Goal: Task Accomplishment & Management: Complete application form

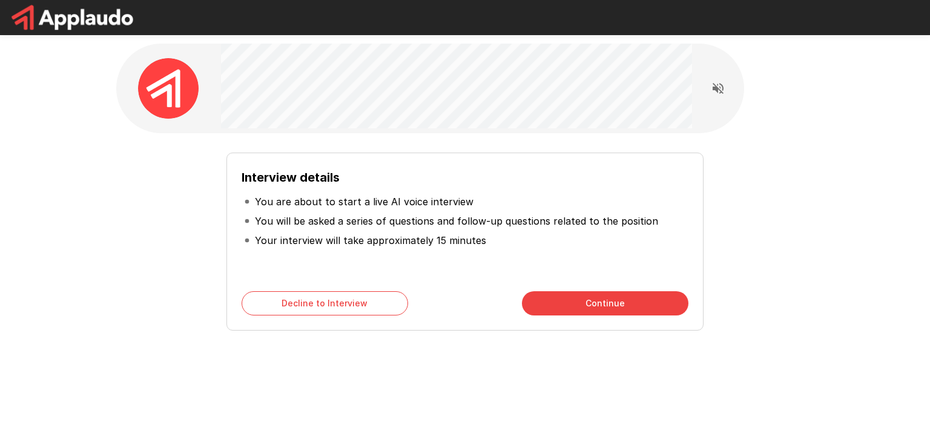
click at [743, 257] on div "Interview details You are about to start a live AI voice interview You will be …" at bounding box center [464, 237] width 687 height 188
click at [714, 90] on icon "Read questions aloud" at bounding box center [717, 88] width 11 height 11
click at [568, 312] on button "Continue" at bounding box center [605, 303] width 166 height 24
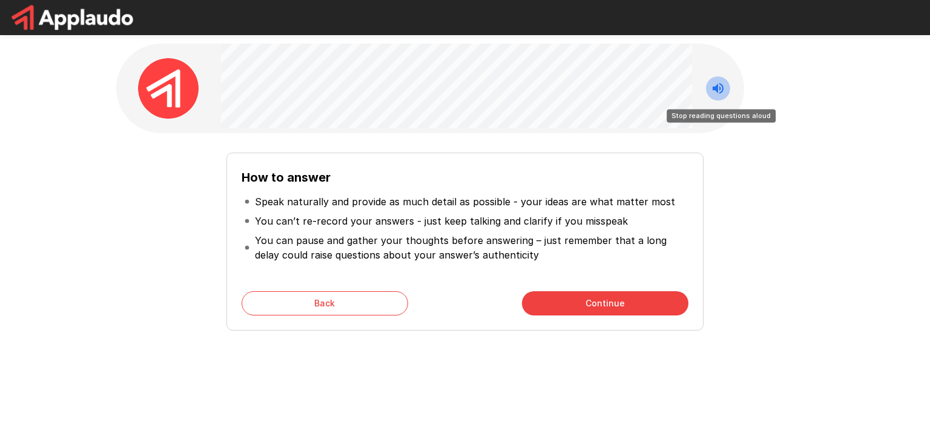
click at [717, 86] on icon "Stop reading questions aloud" at bounding box center [717, 88] width 11 height 11
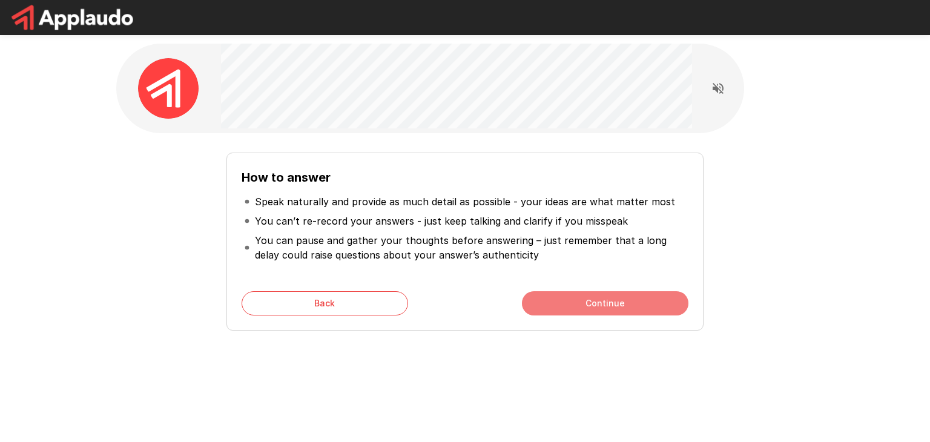
click at [615, 306] on button "Continue" at bounding box center [605, 303] width 166 height 24
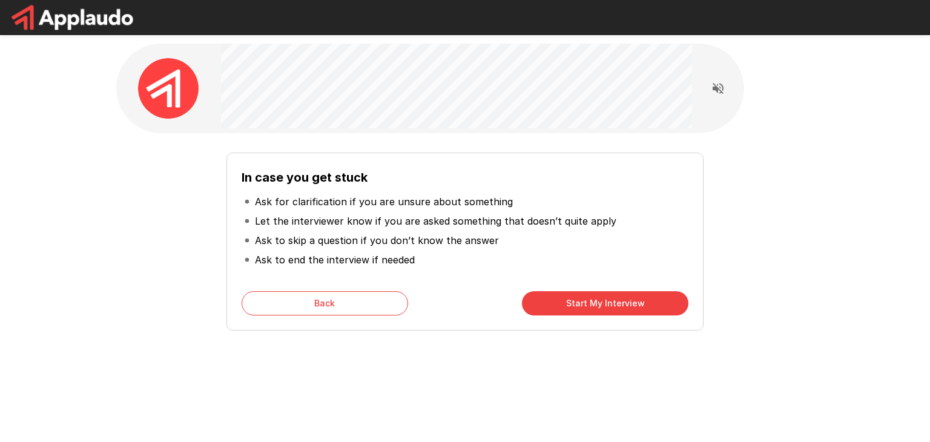
click at [580, 300] on button "Start My Interview" at bounding box center [605, 303] width 166 height 24
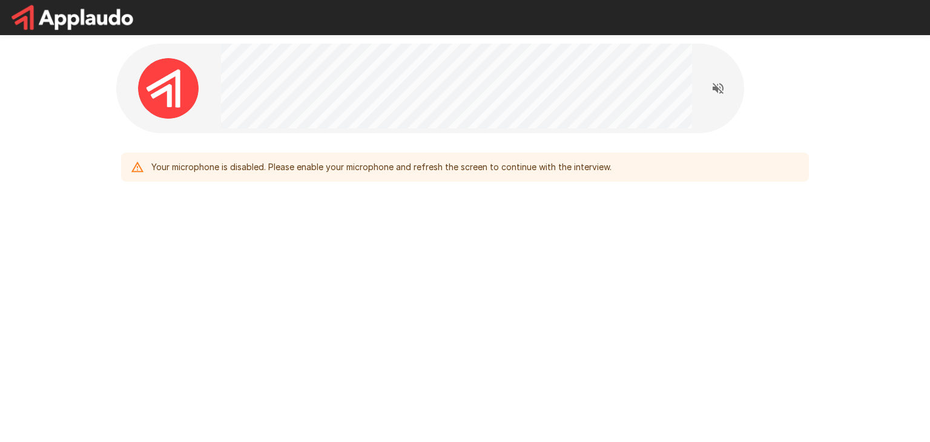
click at [82, 79] on div "Your microphone is disabled. Please enable your microphone and refresh the scre…" at bounding box center [465, 141] width 930 height 283
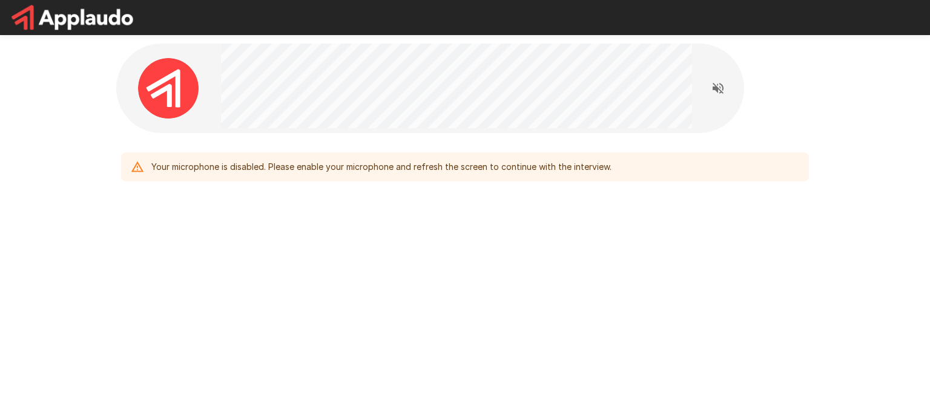
click at [330, 238] on div "Your microphone is disabled. Please enable your microphone and refresh the scre…" at bounding box center [465, 141] width 726 height 283
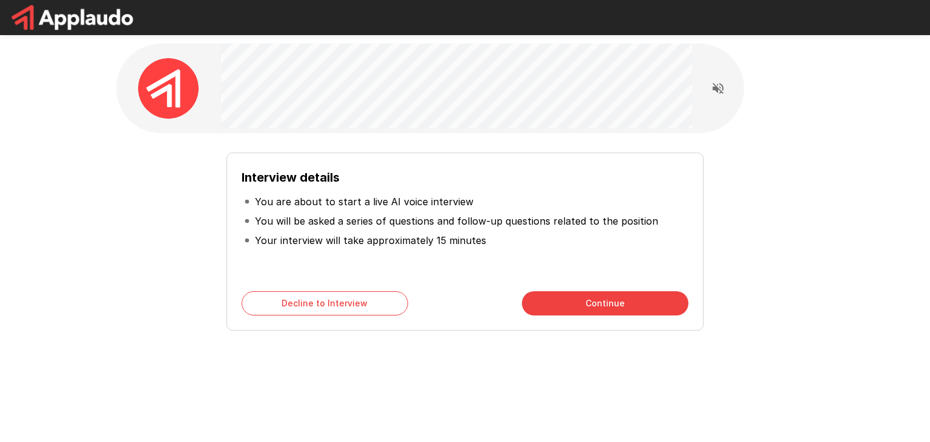
click at [606, 303] on button "Continue" at bounding box center [605, 303] width 166 height 24
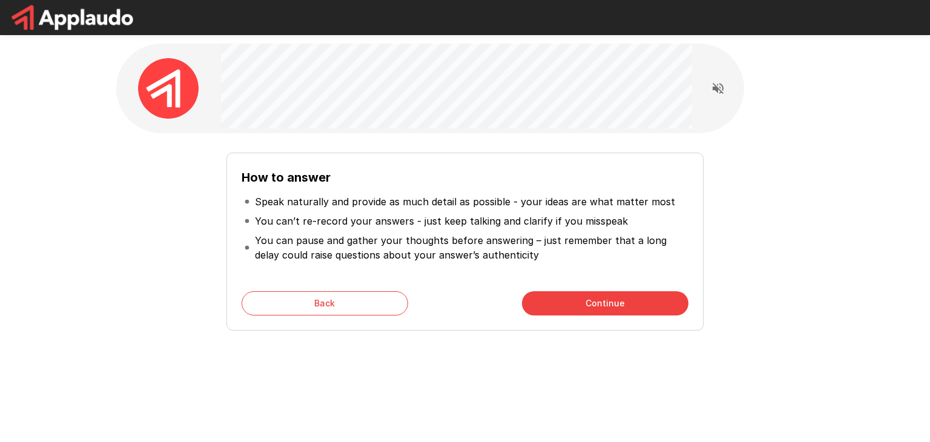
click at [598, 297] on button "Continue" at bounding box center [605, 303] width 166 height 24
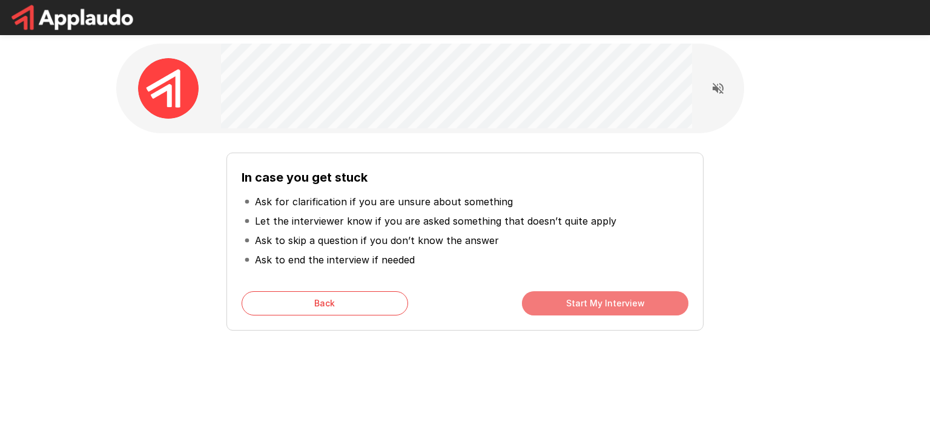
click at [595, 299] on button "Start My Interview" at bounding box center [605, 303] width 166 height 24
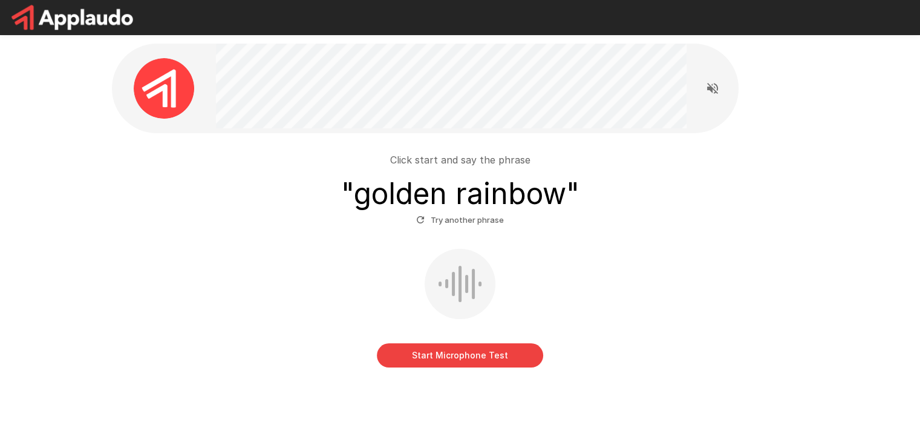
click at [414, 349] on button "Start Microphone Test" at bounding box center [460, 355] width 166 height 24
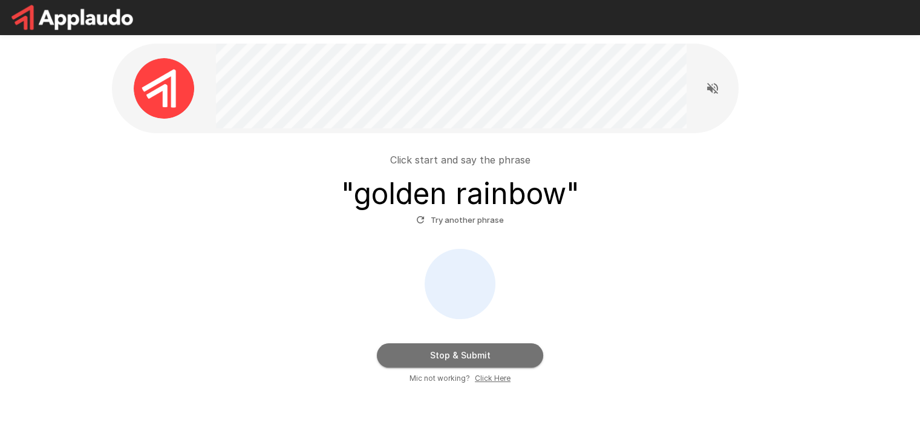
click at [407, 353] on button "Stop & Submit" at bounding box center [460, 355] width 166 height 24
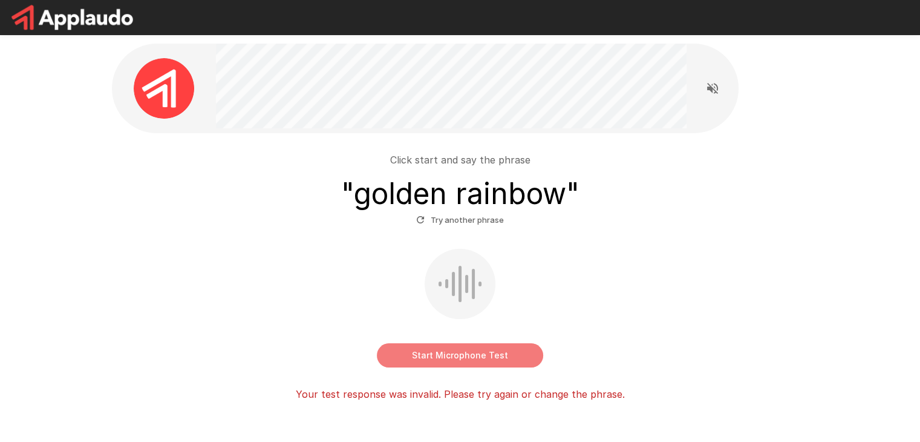
click at [405, 354] on button "Start Microphone Test" at bounding box center [460, 355] width 166 height 24
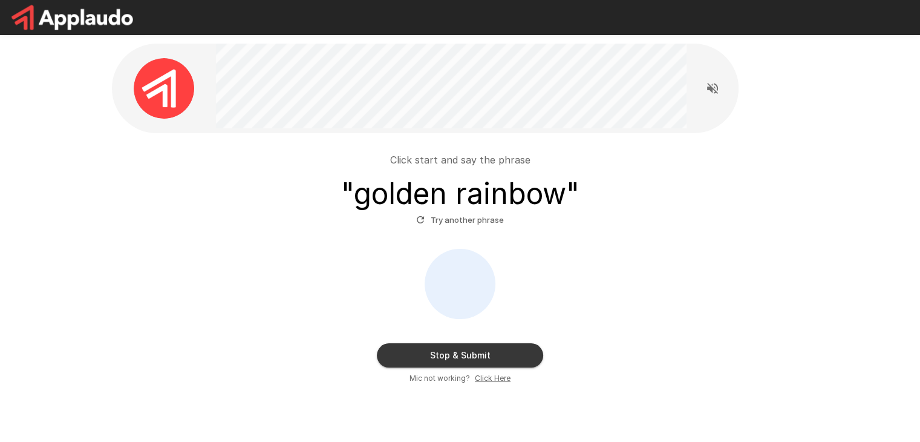
click at [412, 352] on button "Stop & Submit" at bounding box center [460, 355] width 166 height 24
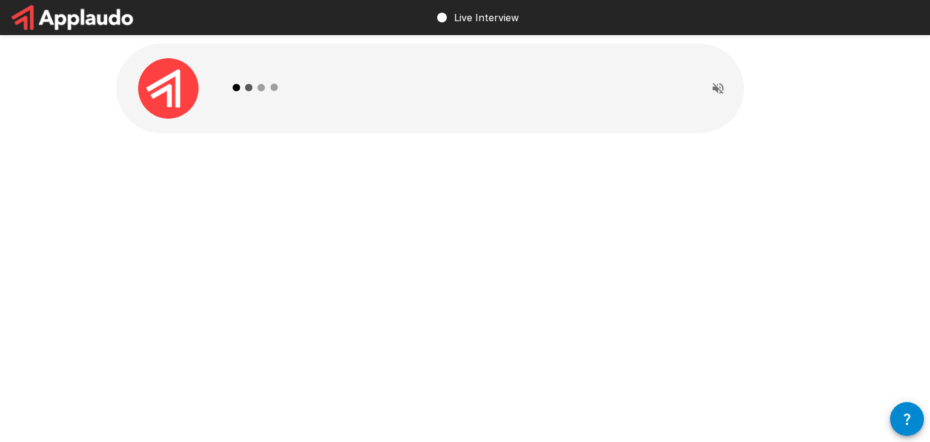
click at [722, 100] on div at bounding box center [718, 88] width 24 height 24
click at [719, 92] on icon "Read questions aloud" at bounding box center [717, 88] width 15 height 15
click at [717, 92] on icon "Stop reading questions aloud" at bounding box center [717, 88] width 11 height 11
click at [397, 185] on div at bounding box center [465, 115] width 726 height 230
click at [721, 97] on button "Read questions aloud" at bounding box center [718, 88] width 24 height 24
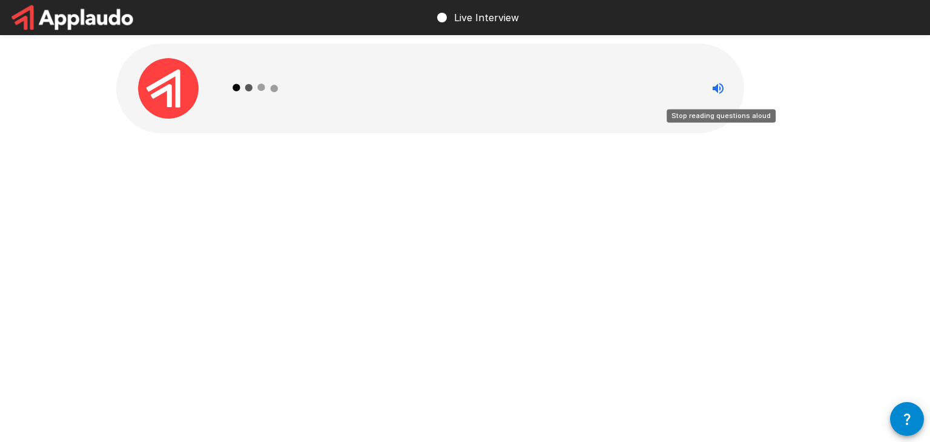
click at [715, 96] on button "Stop reading questions aloud" at bounding box center [718, 88] width 24 height 24
click at [464, 15] on p "Live Interview" at bounding box center [486, 17] width 65 height 15
click at [445, 15] on circle at bounding box center [442, 18] width 10 height 10
drag, startPoint x: 439, startPoint y: 15, endPoint x: 513, endPoint y: 15, distance: 74.4
click at [513, 15] on div "Live Interview" at bounding box center [477, 18] width 84 height 34
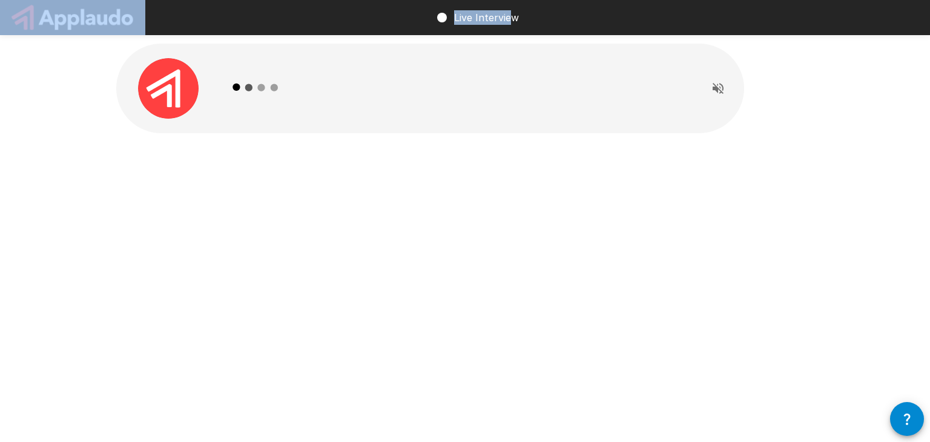
drag, startPoint x: 513, startPoint y: 15, endPoint x: 445, endPoint y: 15, distance: 67.8
click at [445, 15] on div "Live Interview" at bounding box center [477, 18] width 84 height 34
click at [465, 18] on p "Live Interview" at bounding box center [486, 17] width 65 height 15
click at [150, 96] on img at bounding box center [168, 88] width 61 height 61
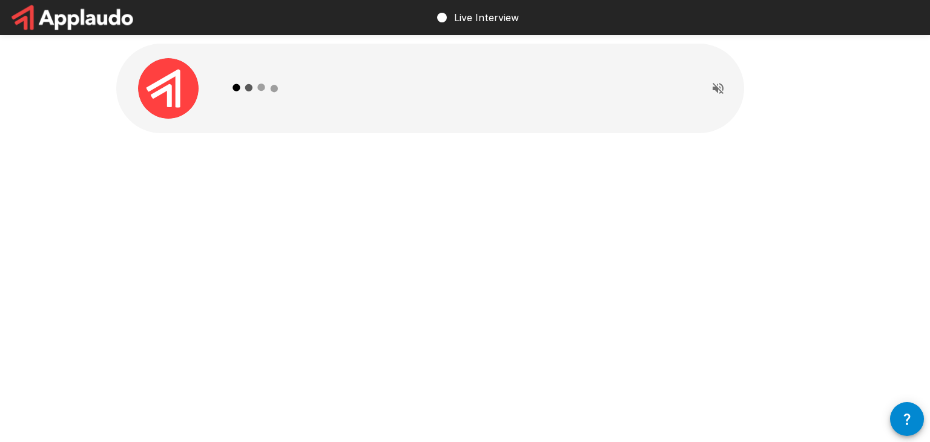
click at [220, 90] on div at bounding box center [168, 88] width 105 height 61
drag, startPoint x: 241, startPoint y: 88, endPoint x: 266, endPoint y: 88, distance: 24.8
click at [266, 88] on icon at bounding box center [256, 88] width 70 height 70
click at [293, 105] on div at bounding box center [456, 89] width 471 height 90
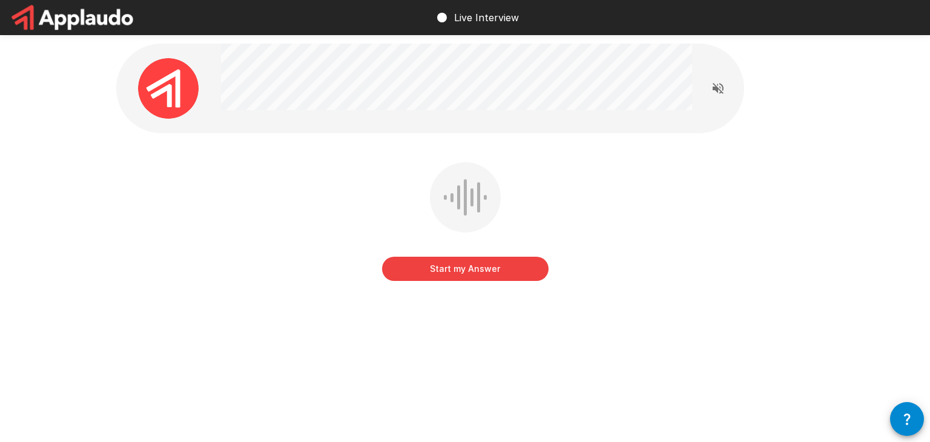
click at [483, 261] on button "Start my Answer" at bounding box center [465, 269] width 166 height 24
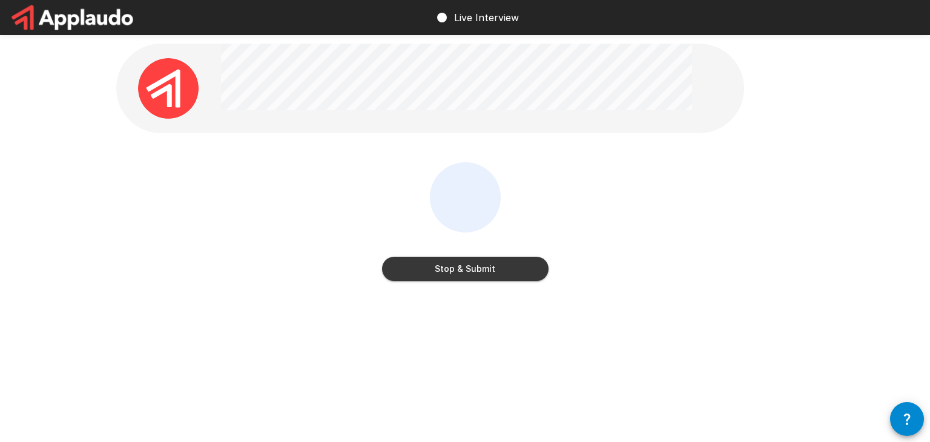
click at [496, 257] on div "Stop & Submit" at bounding box center [465, 256] width 166 height 48
click at [491, 263] on button "Stop & Submit" at bounding box center [465, 269] width 166 height 24
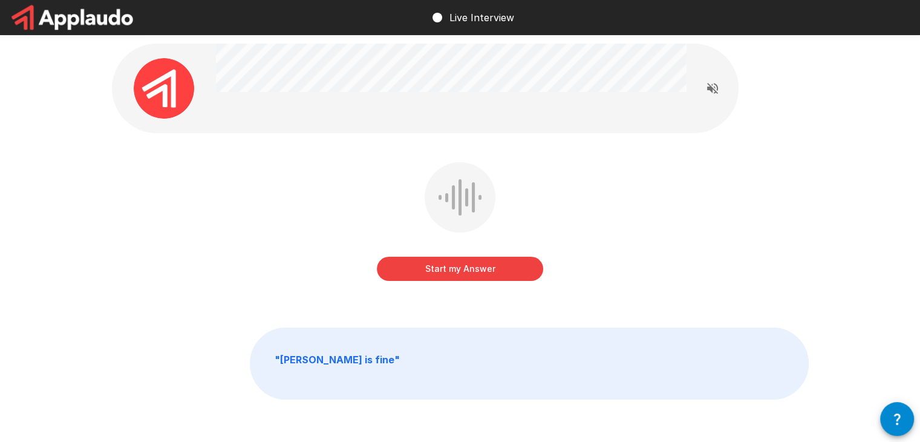
drag, startPoint x: 490, startPoint y: 253, endPoint x: 484, endPoint y: 269, distance: 17.4
click at [490, 254] on div "Start my Answer" at bounding box center [460, 256] width 166 height 48
click at [476, 274] on button "Start my Answer" at bounding box center [460, 269] width 166 height 24
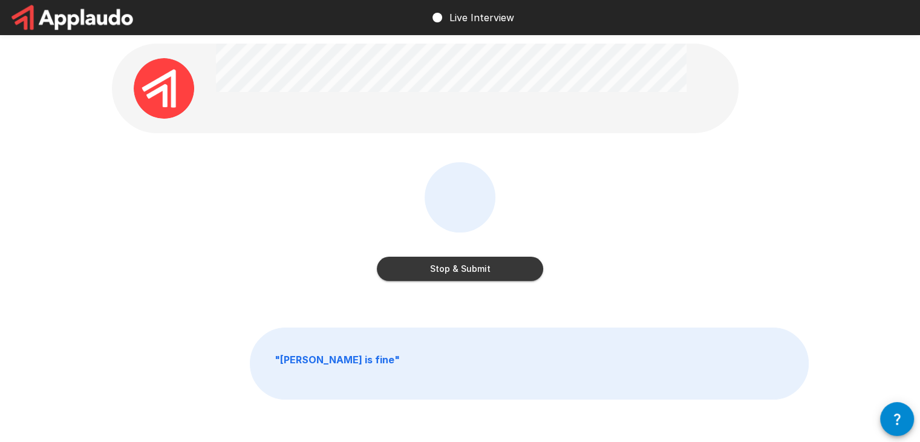
click at [484, 262] on button "Stop & Submit" at bounding box center [460, 269] width 166 height 24
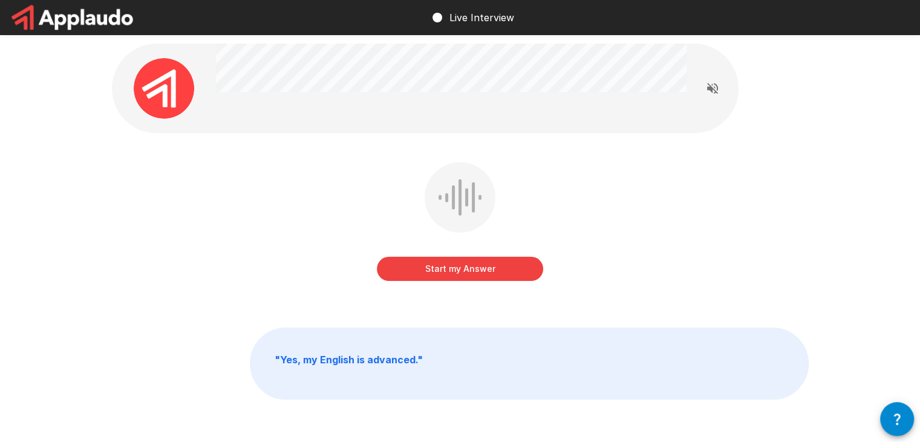
click at [490, 264] on button "Start my Answer" at bounding box center [460, 269] width 166 height 24
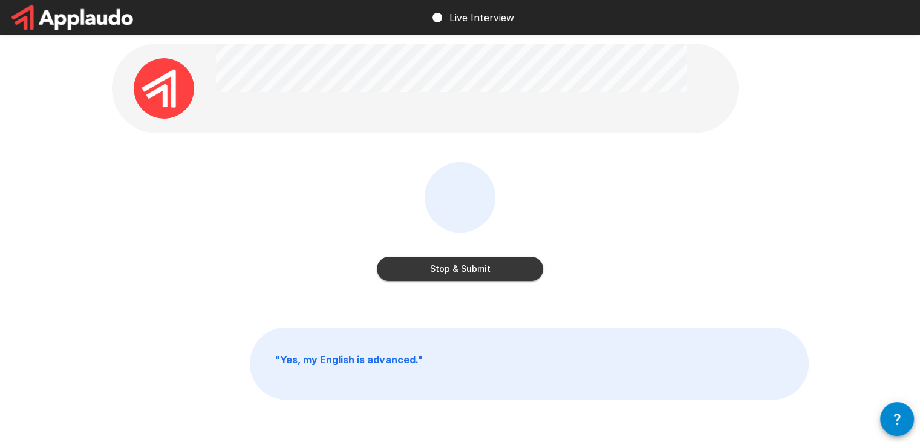
click at [490, 264] on button "Stop & Submit" at bounding box center [460, 269] width 166 height 24
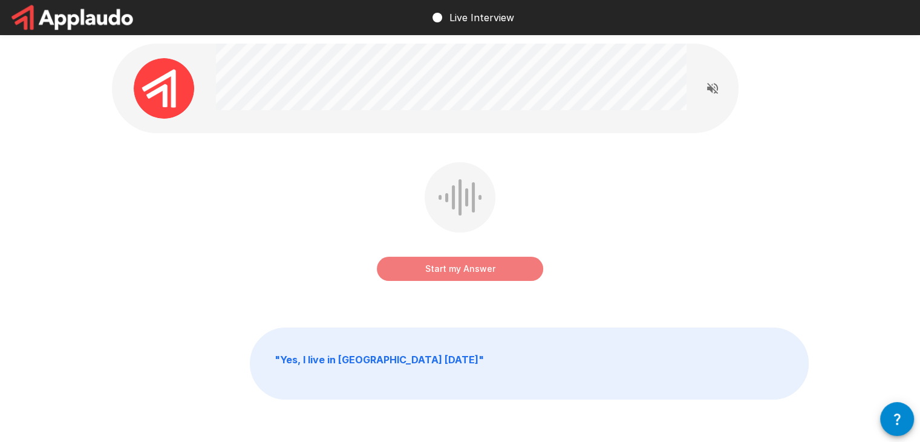
click at [462, 260] on button "Start my Answer" at bounding box center [460, 269] width 166 height 24
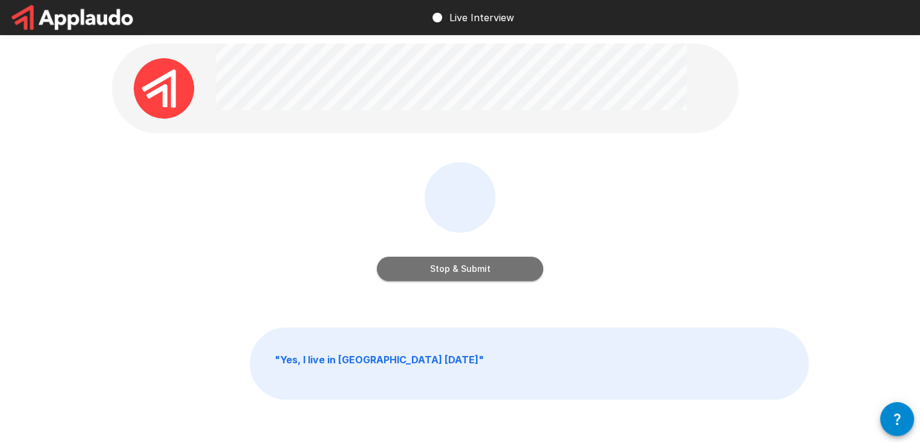
click at [470, 261] on button "Stop & Submit" at bounding box center [460, 269] width 166 height 24
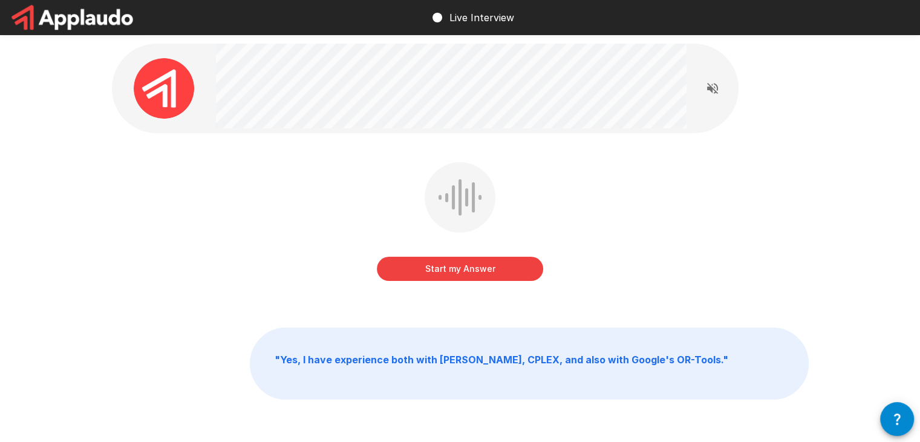
click at [404, 271] on button "Start my Answer" at bounding box center [460, 269] width 166 height 24
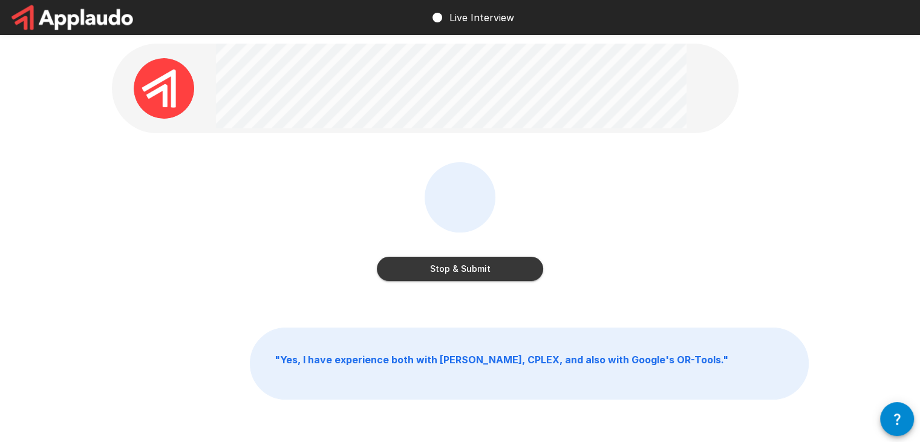
click at [438, 275] on button "Stop & Submit" at bounding box center [460, 269] width 166 height 24
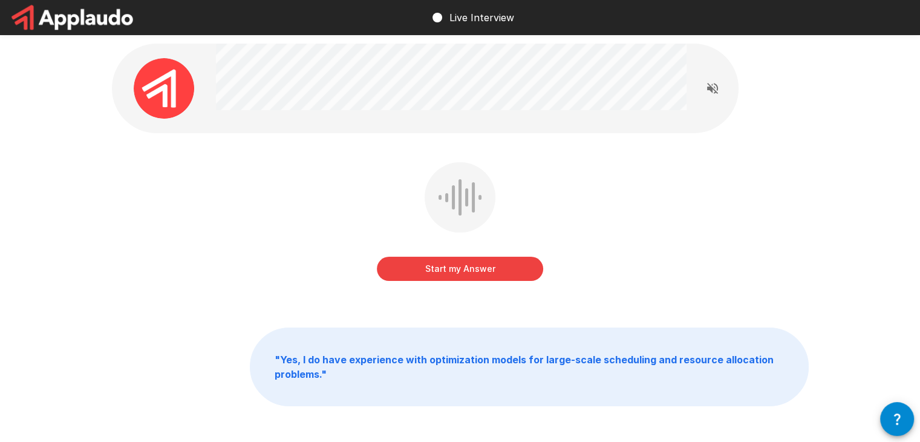
click at [425, 274] on button "Start my Answer" at bounding box center [460, 269] width 166 height 24
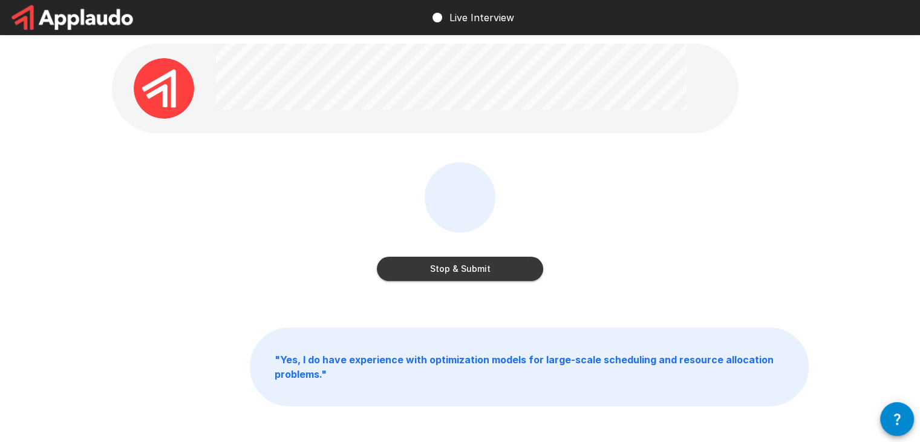
click at [407, 266] on button "Stop & Submit" at bounding box center [460, 269] width 166 height 24
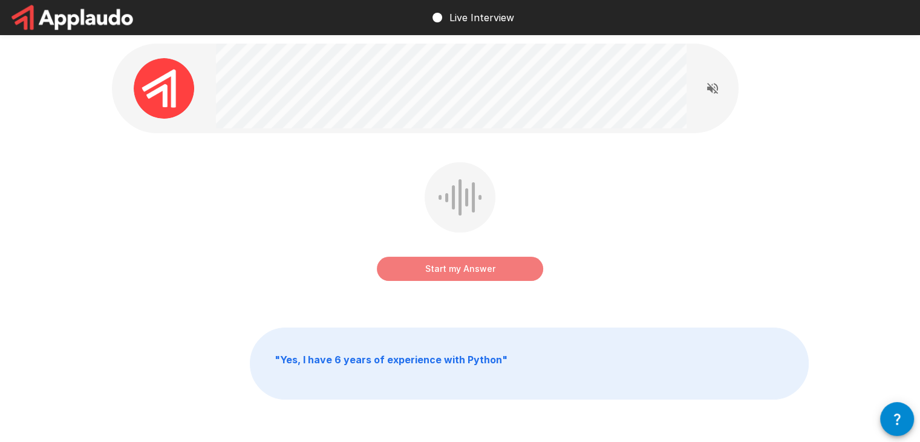
click at [399, 267] on button "Start my Answer" at bounding box center [460, 269] width 166 height 24
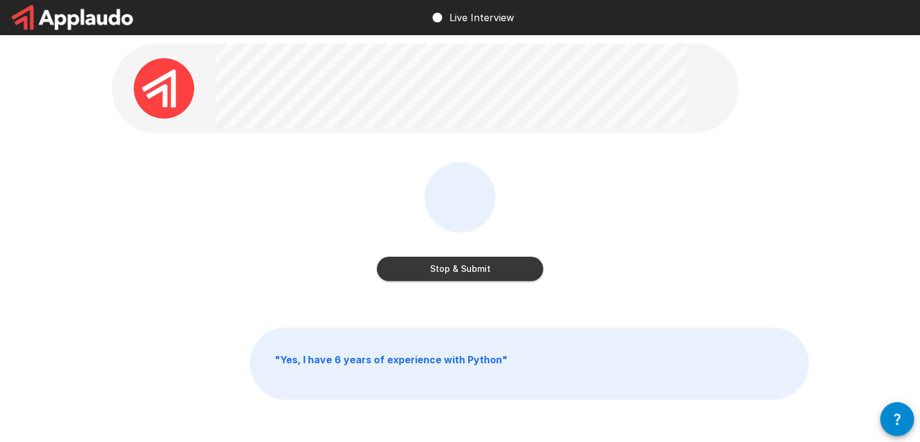
click at [422, 263] on button "Stop & Submit" at bounding box center [460, 269] width 166 height 24
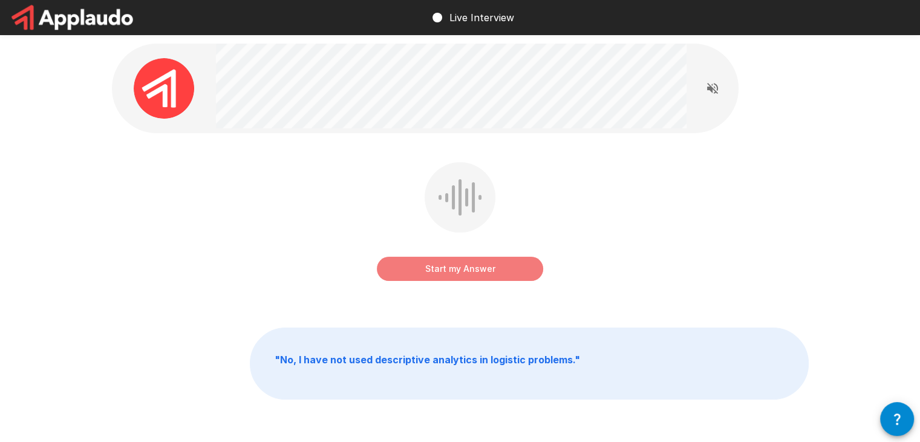
click at [399, 267] on button "Start my Answer" at bounding box center [460, 269] width 166 height 24
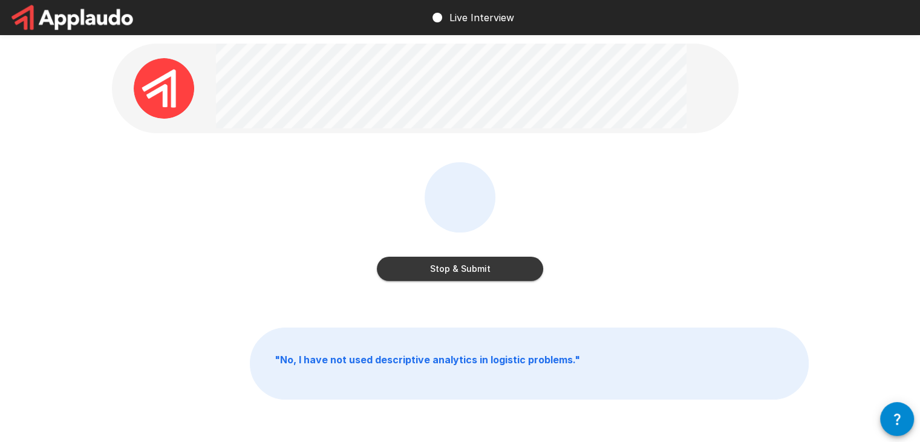
click at [424, 269] on button "Stop & Submit" at bounding box center [460, 269] width 166 height 24
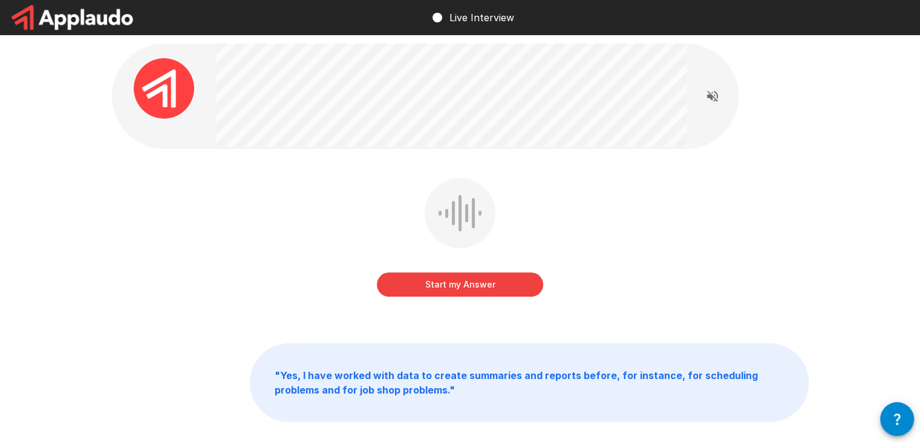
click at [407, 281] on button "Start my Answer" at bounding box center [460, 284] width 166 height 24
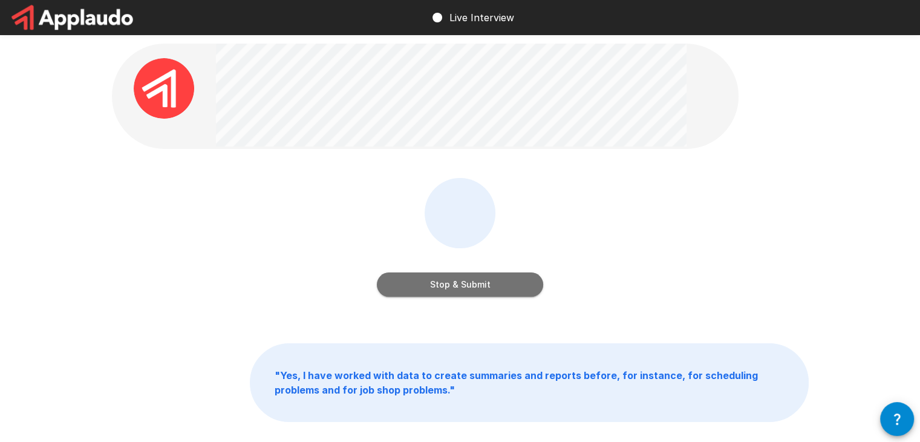
click at [398, 285] on button "Stop & Submit" at bounding box center [460, 284] width 166 height 24
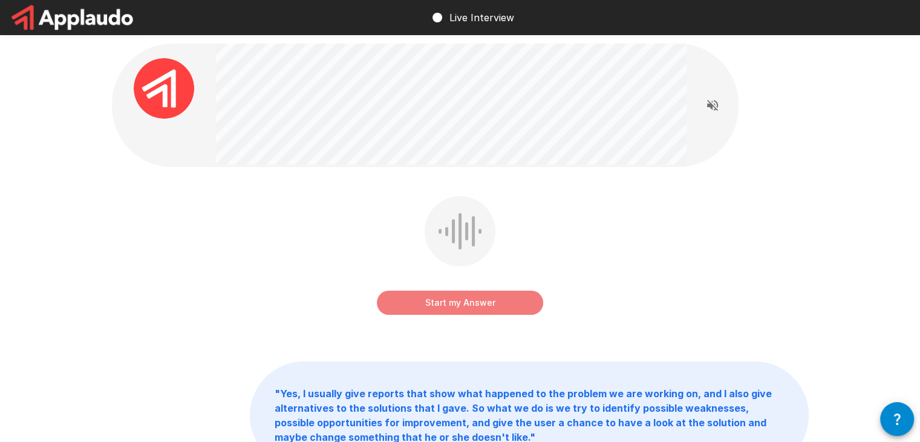
click at [410, 298] on button "Start my Answer" at bounding box center [460, 302] width 166 height 24
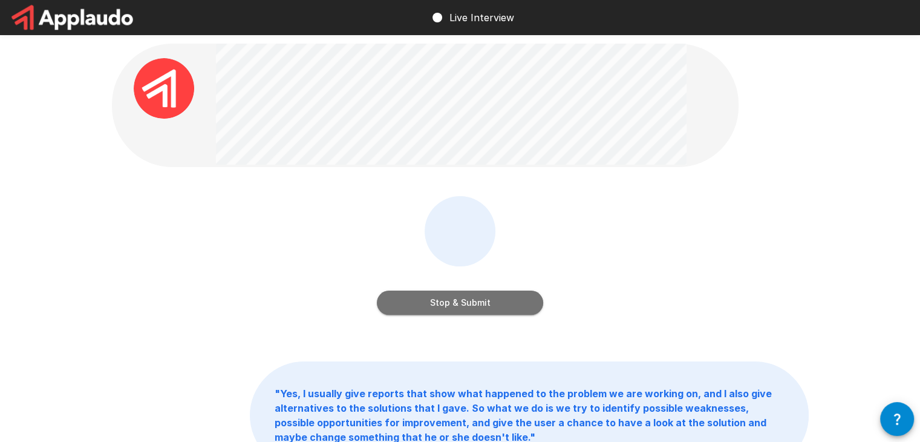
click at [407, 295] on button "Stop & Submit" at bounding box center [460, 302] width 166 height 24
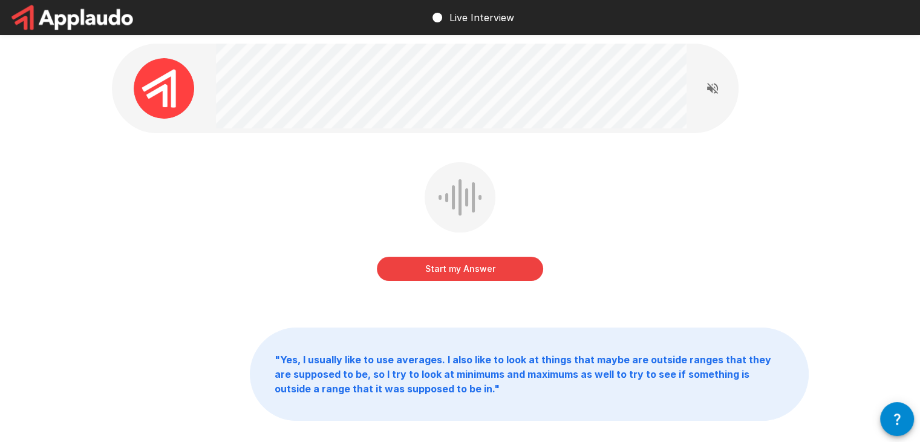
click at [396, 266] on button "Start my Answer" at bounding box center [460, 269] width 166 height 24
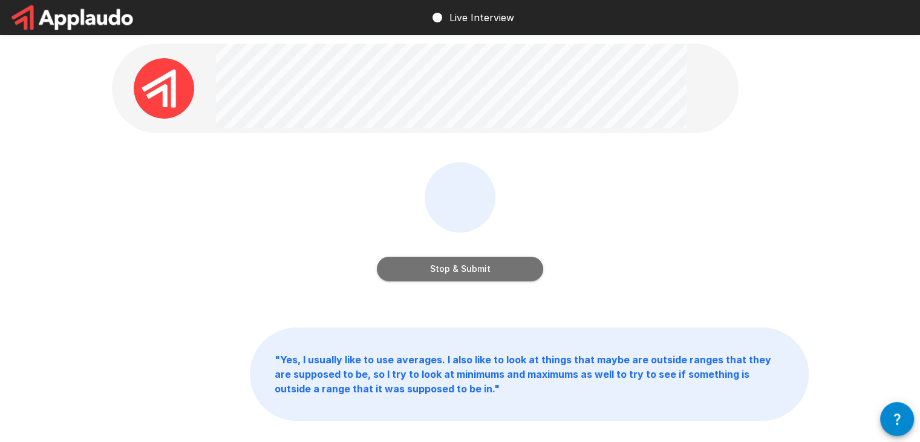
click at [460, 278] on button "Stop & Submit" at bounding box center [460, 269] width 166 height 24
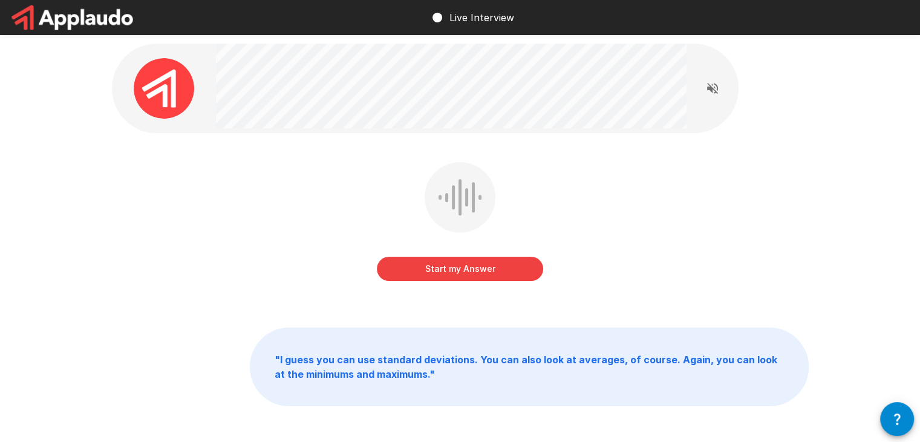
click at [402, 274] on button "Start my Answer" at bounding box center [460, 269] width 166 height 24
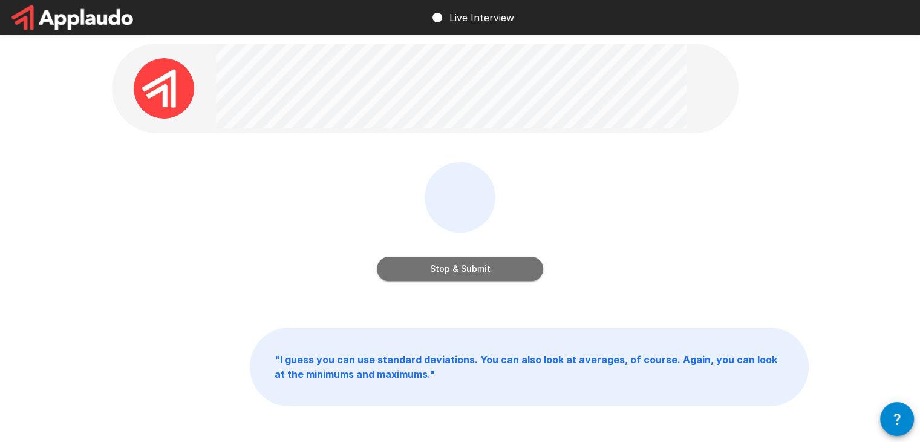
click at [417, 279] on button "Stop & Submit" at bounding box center [460, 269] width 166 height 24
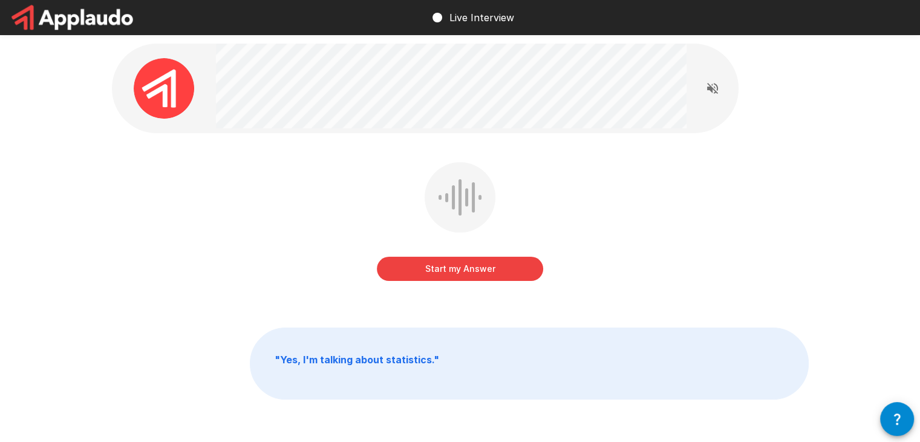
click at [405, 274] on button "Start my Answer" at bounding box center [460, 269] width 166 height 24
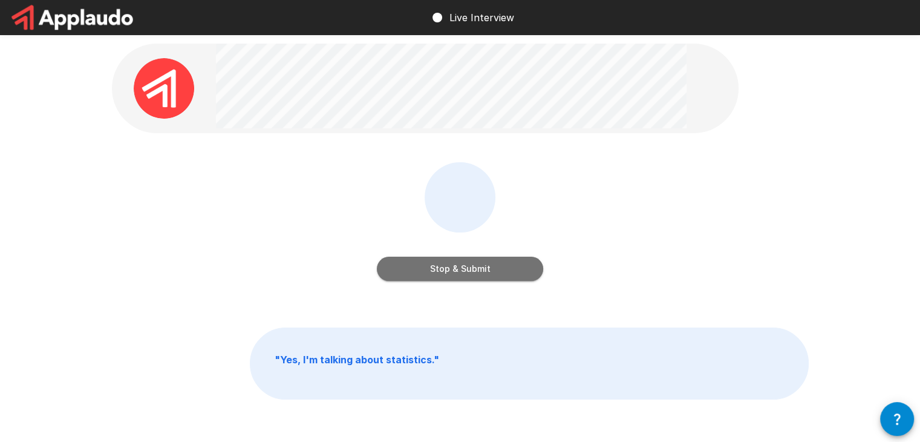
click at [418, 265] on button "Stop & Submit" at bounding box center [460, 269] width 166 height 24
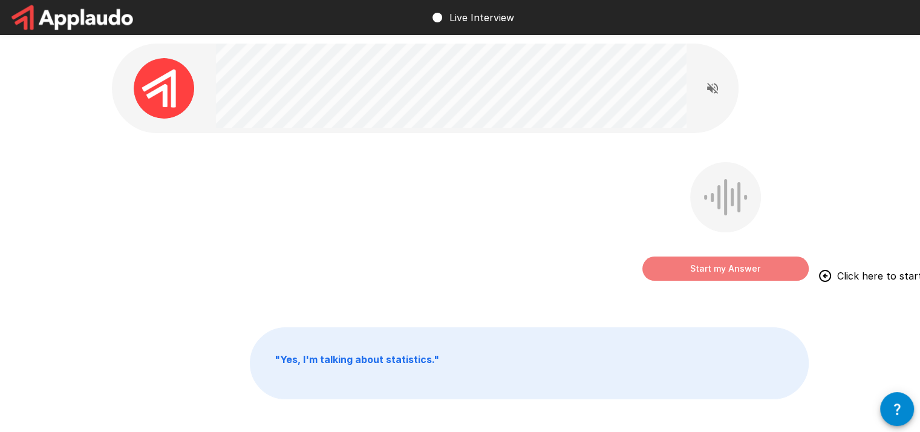
click at [719, 278] on button "Start my Answer" at bounding box center [726, 269] width 166 height 24
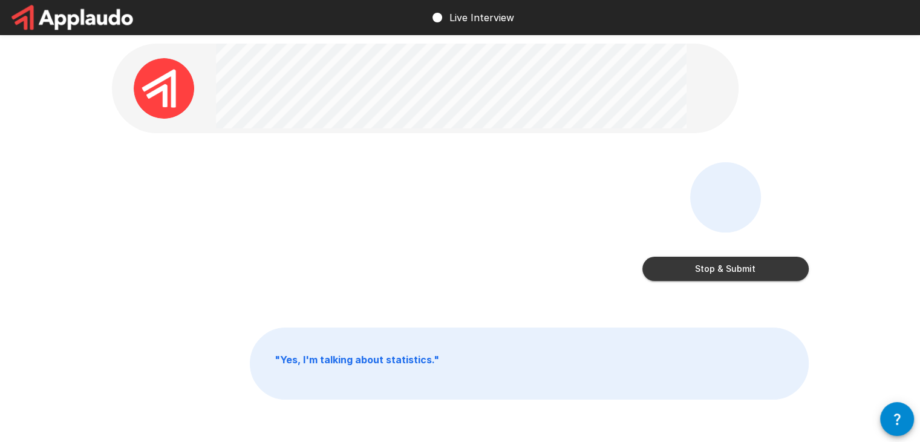
click at [709, 273] on button "Stop & Submit" at bounding box center [726, 269] width 166 height 24
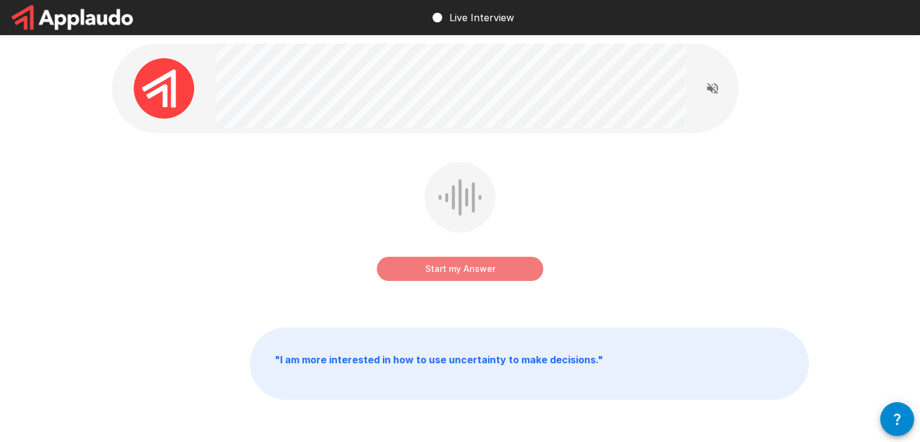
click at [418, 263] on button "Start my Answer" at bounding box center [460, 269] width 166 height 24
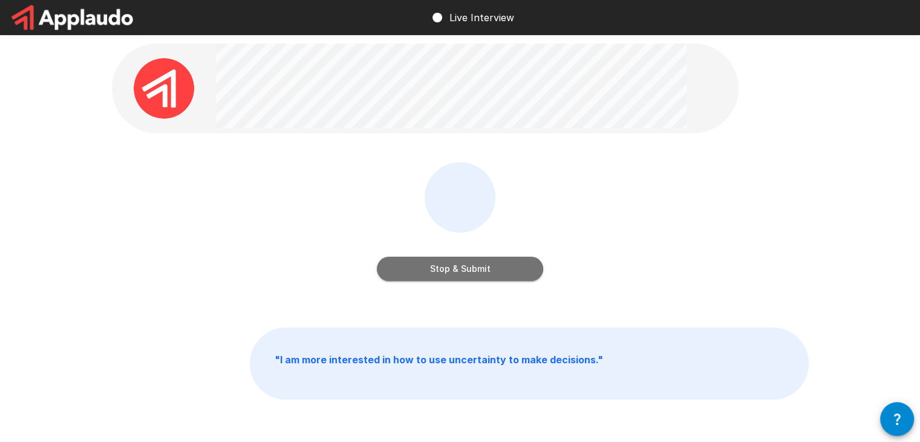
click at [418, 262] on button "Stop & Submit" at bounding box center [460, 269] width 166 height 24
